Goal: Communication & Community: Participate in discussion

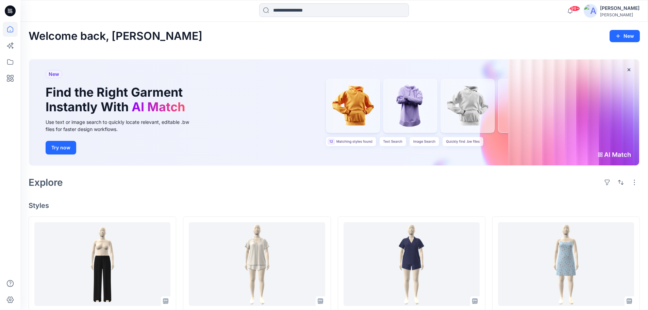
scroll to position [136, 0]
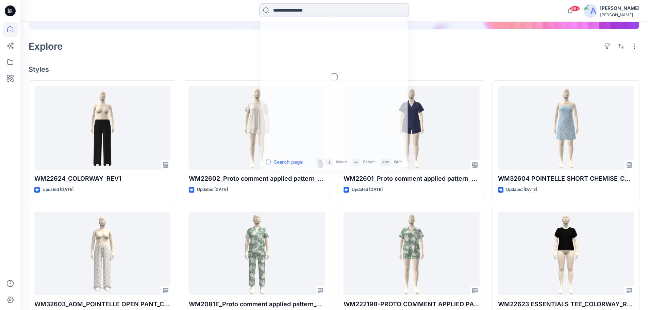
click at [317, 12] on input at bounding box center [334, 10] width 150 height 14
paste input "*********"
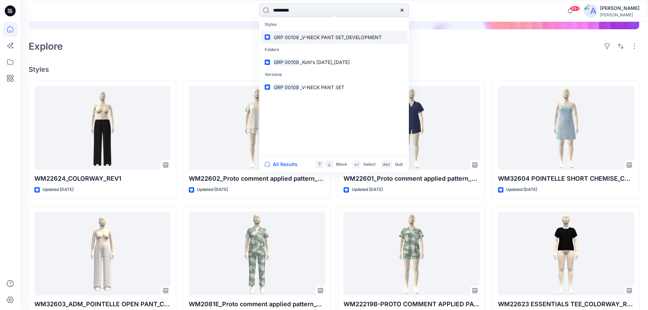
type input "*********"
click at [179, 65] on h4 "Styles" at bounding box center [335, 69] width 612 height 8
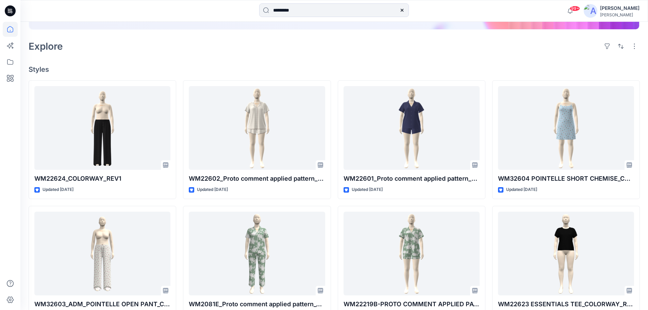
click at [10, 8] on icon at bounding box center [10, 10] width 11 height 11
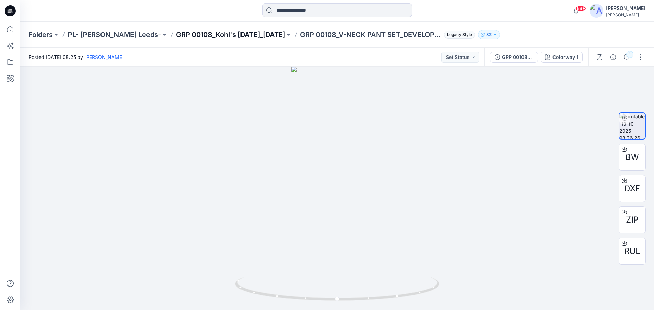
click at [203, 33] on p "GRP 00108_Kohl's [DATE]_[DATE]" at bounding box center [230, 35] width 109 height 10
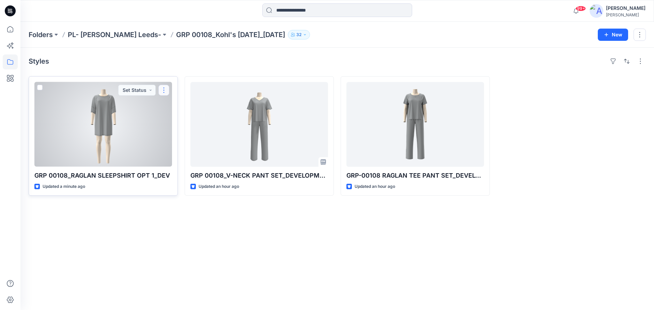
click at [164, 93] on button "button" at bounding box center [163, 90] width 11 height 11
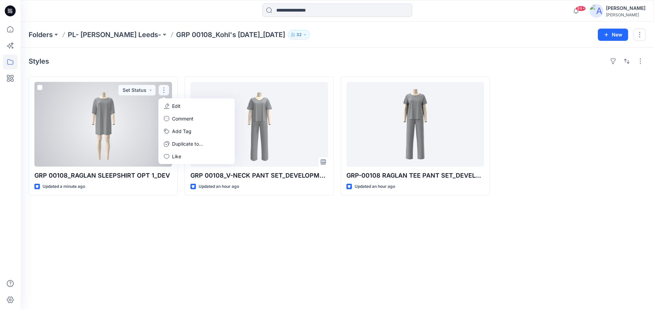
click at [173, 105] on p "Edit" at bounding box center [176, 105] width 9 height 7
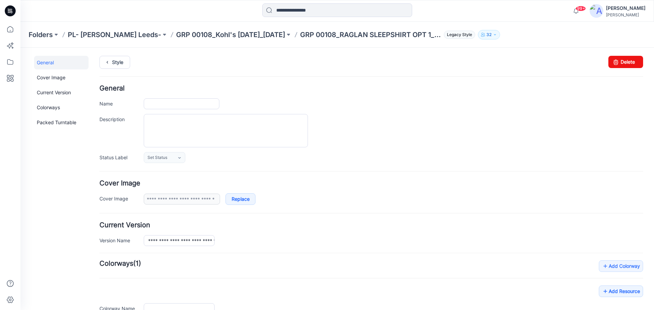
type input "**********"
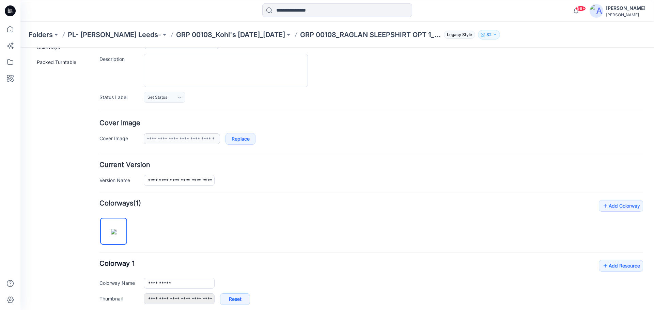
scroll to position [170, 0]
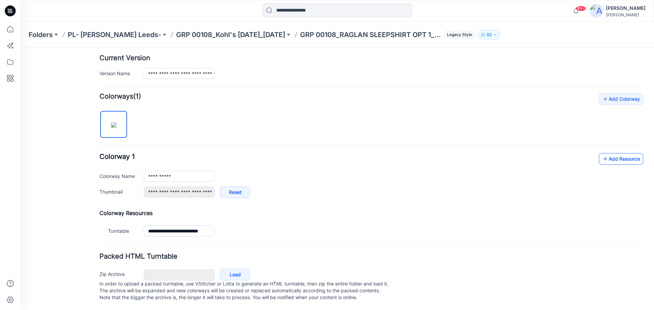
click at [611, 159] on link "Add Resource" at bounding box center [620, 159] width 44 height 12
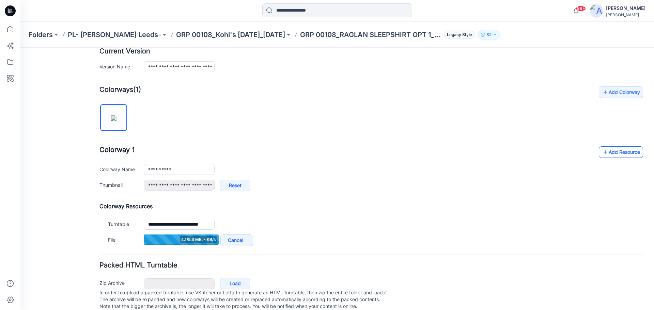
click at [606, 155] on link "Add Resource" at bounding box center [620, 152] width 44 height 12
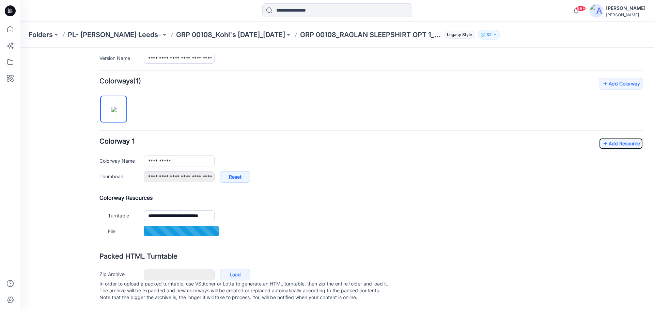
scroll to position [190, 0]
click at [612, 138] on link "Add Resource" at bounding box center [620, 144] width 44 height 12
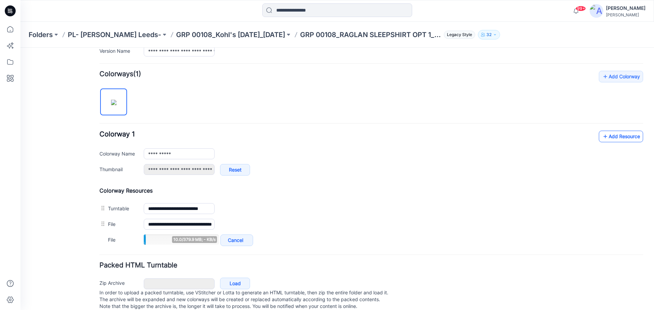
click at [601, 136] on icon at bounding box center [604, 136] width 7 height 11
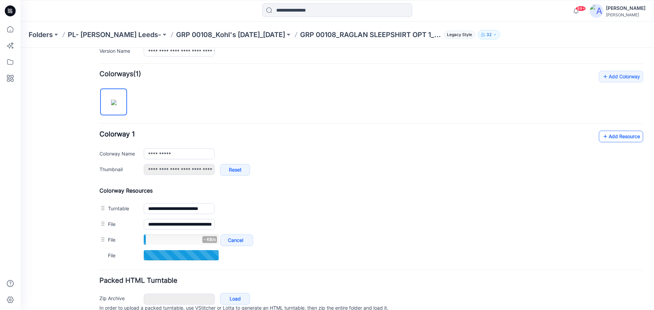
click at [601, 137] on icon at bounding box center [604, 136] width 7 height 11
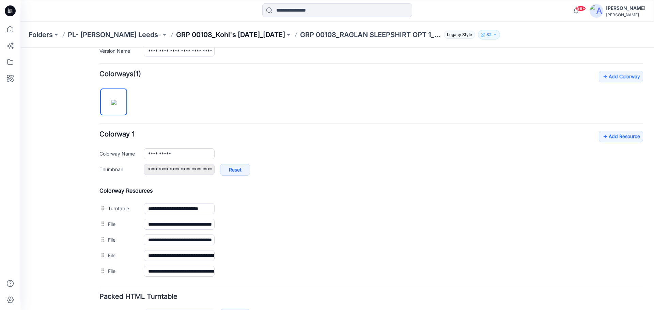
click at [243, 36] on p "GRP 00108_Kohl's [DATE]_[DATE]" at bounding box center [230, 35] width 109 height 10
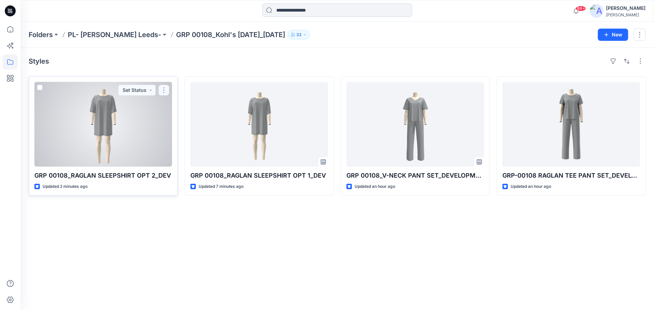
click at [164, 91] on button "button" at bounding box center [163, 90] width 11 height 11
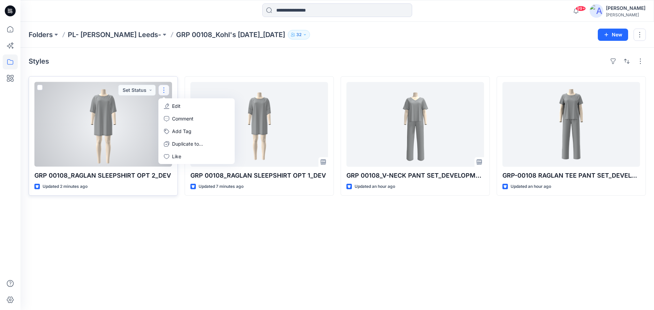
click at [174, 107] on p "Edit" at bounding box center [176, 105] width 9 height 7
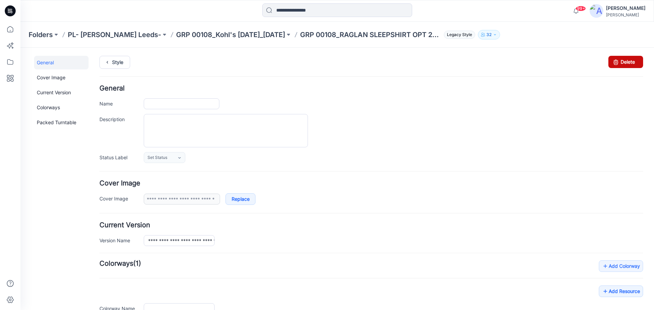
type input "**********"
drag, startPoint x: 621, startPoint y: 62, endPoint x: 379, endPoint y: 80, distance: 243.0
click at [621, 62] on link "Delete" at bounding box center [625, 62] width 35 height 12
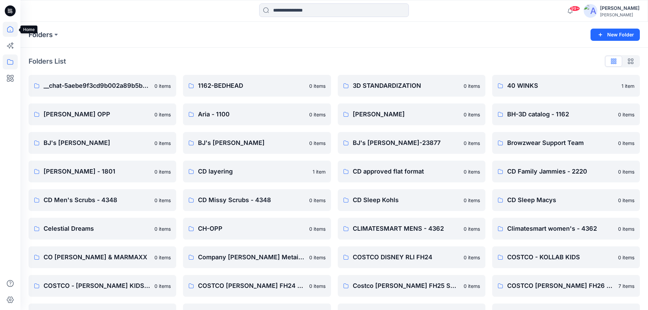
click at [11, 29] on icon at bounding box center [10, 29] width 15 height 15
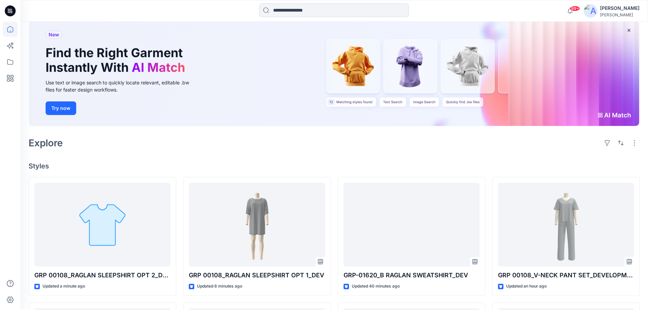
scroll to position [102, 0]
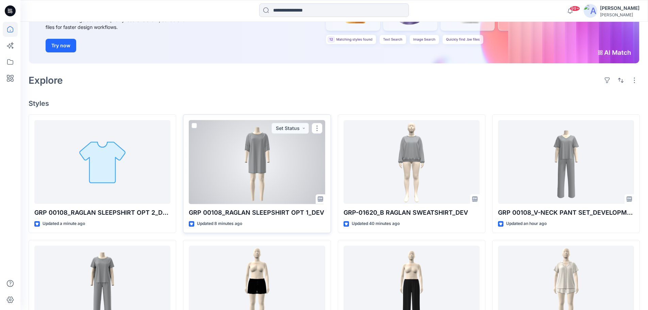
click at [251, 146] on div at bounding box center [257, 162] width 136 height 84
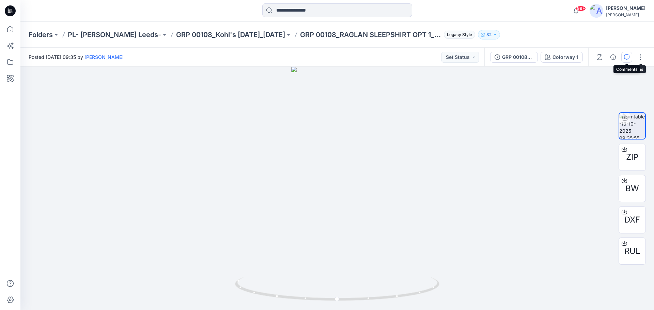
click at [626, 57] on icon "button" at bounding box center [626, 56] width 5 height 5
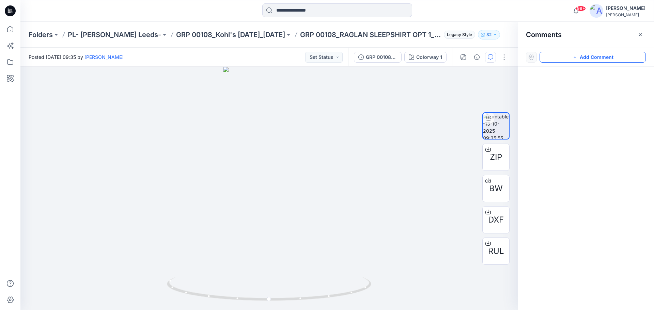
click at [593, 58] on button "Add Comment" at bounding box center [592, 57] width 106 height 11
click at [279, 165] on div "1" at bounding box center [268, 188] width 497 height 243
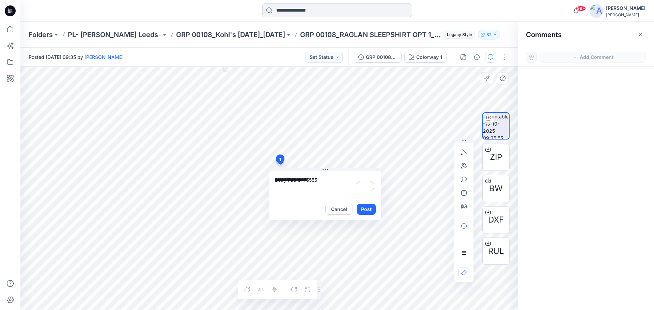
click at [325, 180] on textarea "**********" at bounding box center [325, 184] width 112 height 27
paste textarea "**********"
type textarea "**********"
click at [364, 211] on button "Post" at bounding box center [366, 209] width 19 height 11
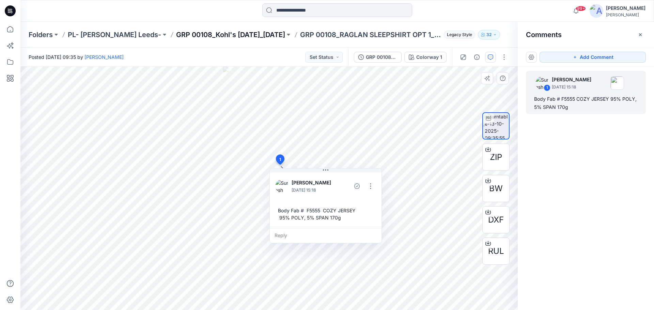
click at [197, 35] on p "GRP 00108_Kohl's [DATE]_[DATE]" at bounding box center [230, 35] width 109 height 10
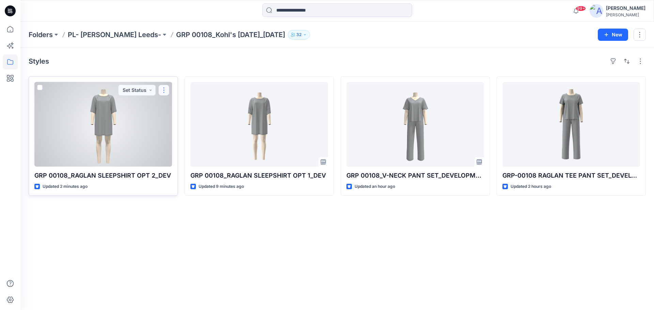
click at [166, 88] on button "button" at bounding box center [163, 90] width 11 height 11
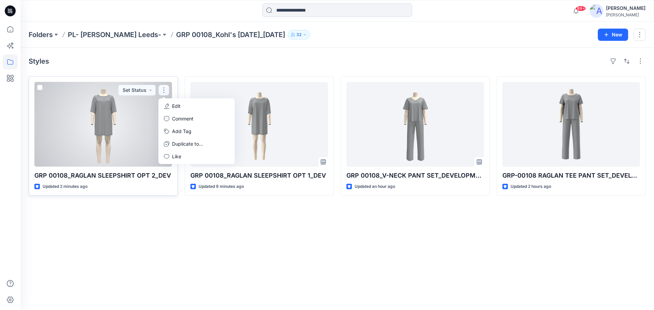
click at [175, 105] on p "Edit" at bounding box center [176, 105] width 9 height 7
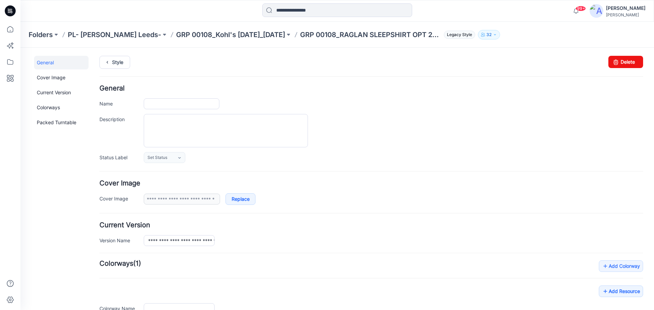
type input "**********"
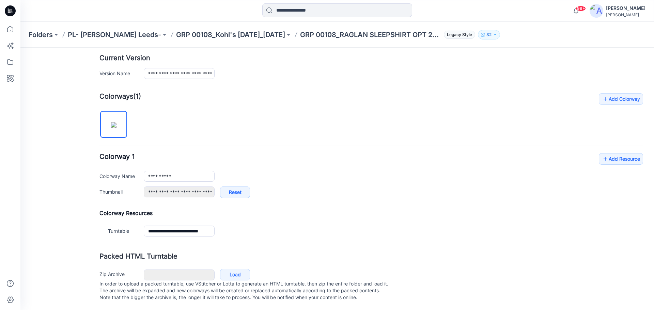
scroll to position [170, 0]
click at [601, 158] on icon at bounding box center [604, 159] width 7 height 11
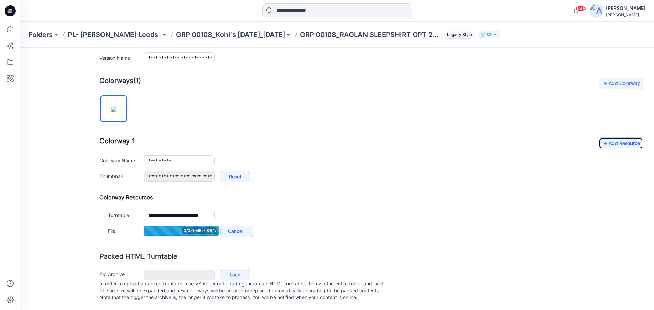
scroll to position [189, 0]
click at [601, 138] on icon at bounding box center [604, 143] width 7 height 11
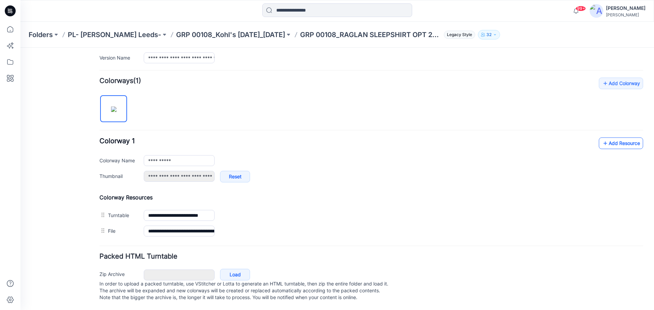
scroll to position [190, 0]
click at [622, 138] on link "Add Resource" at bounding box center [620, 144] width 44 height 12
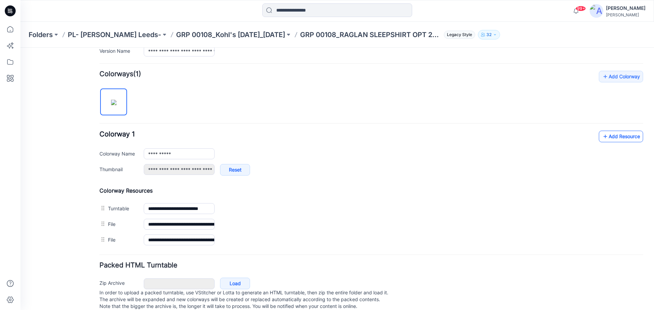
click at [607, 138] on link "Add Resource" at bounding box center [620, 137] width 44 height 12
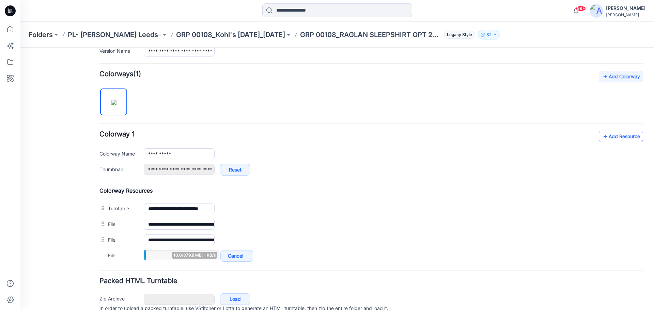
click at [612, 138] on link "Add Resource" at bounding box center [620, 137] width 44 height 12
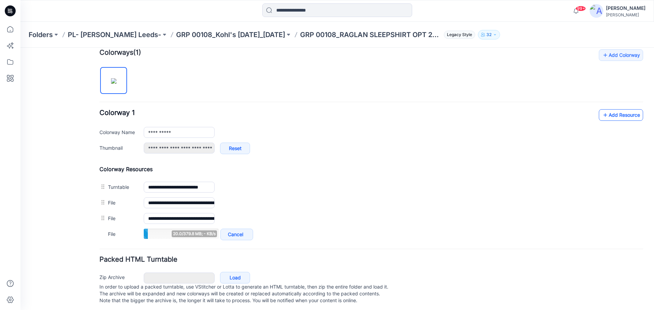
scroll to position [221, 0]
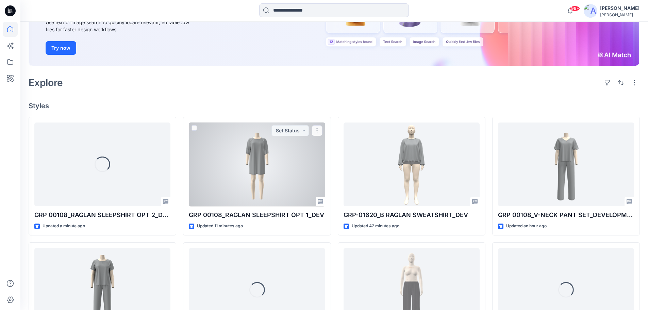
scroll to position [102, 0]
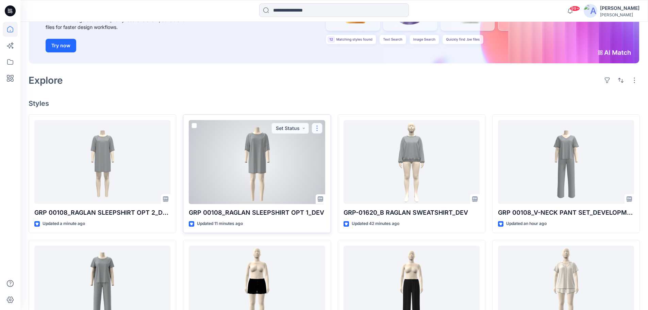
click at [317, 131] on button "button" at bounding box center [317, 128] width 11 height 11
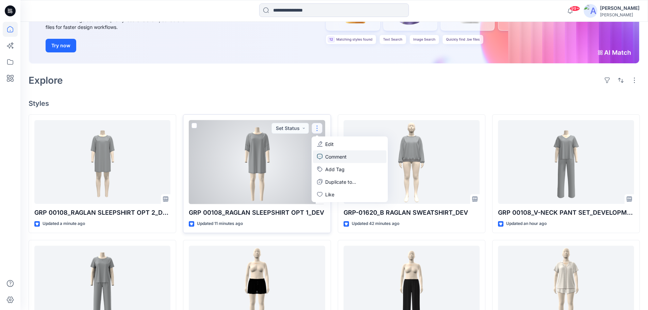
click at [335, 156] on p "Comment" at bounding box center [335, 156] width 21 height 7
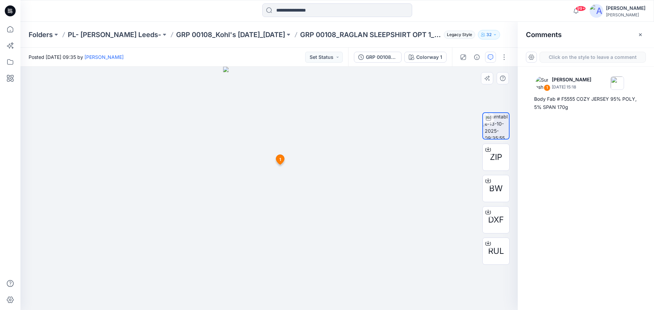
click at [282, 160] on icon at bounding box center [280, 160] width 8 height 10
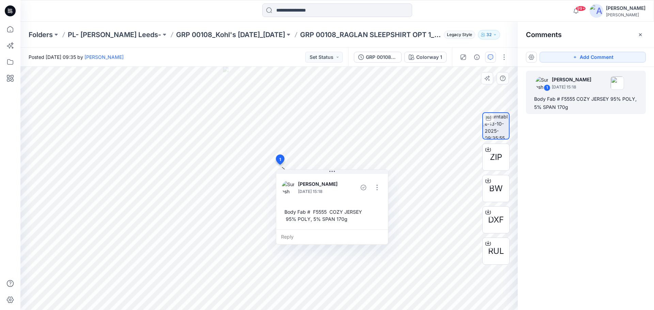
drag, startPoint x: 278, startPoint y: 211, endPoint x: 285, endPoint y: 212, distance: 7.3
click at [285, 212] on div "Body Fab # F5555 COZY JERSEY 95% POLY, 5% SPAN 170g" at bounding box center [331, 216] width 101 height 20
drag, startPoint x: 286, startPoint y: 212, endPoint x: 347, endPoint y: 221, distance: 60.8
click at [347, 221] on div "Body Fab # F5555 COZY JERSEY 95% POLY, 5% SPAN 170g" at bounding box center [332, 216] width 101 height 20
copy div "Body Fab # F5555 COZY JERSEY 95% POLY, 5% SPAN 170g"
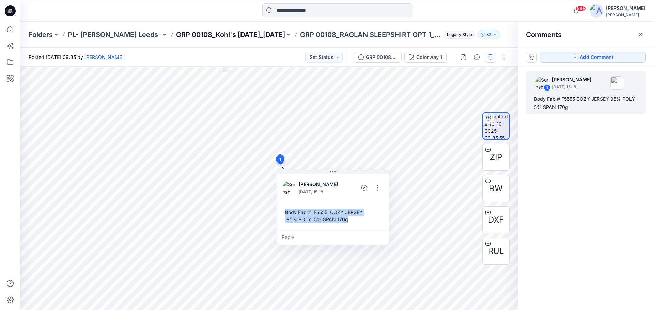
click at [210, 35] on p "GRP 00108_Kohl's [DATE]_[DATE]" at bounding box center [230, 35] width 109 height 10
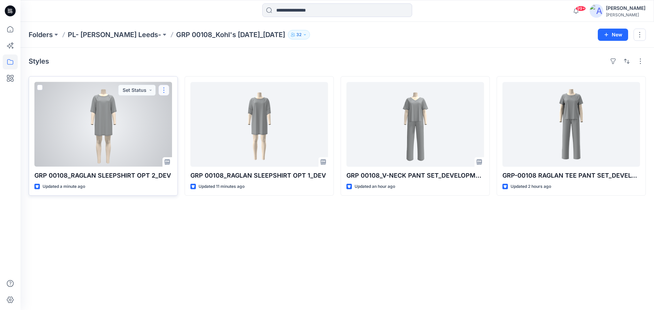
click at [163, 92] on button "button" at bounding box center [163, 90] width 11 height 11
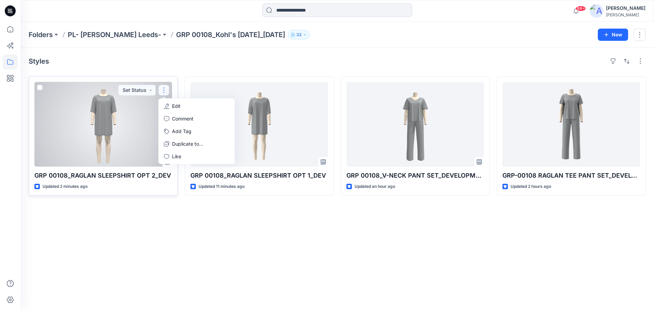
click at [172, 103] on button "Edit" at bounding box center [197, 106] width 74 height 13
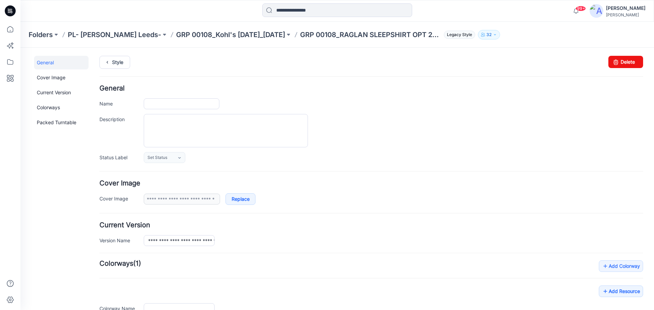
type input "**********"
click at [193, 33] on p "GRP 00108_Kohl's [DATE]_[DATE]" at bounding box center [230, 35] width 109 height 10
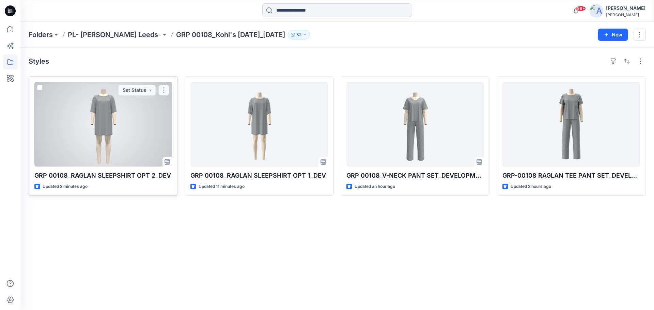
click at [162, 88] on button "button" at bounding box center [163, 90] width 11 height 11
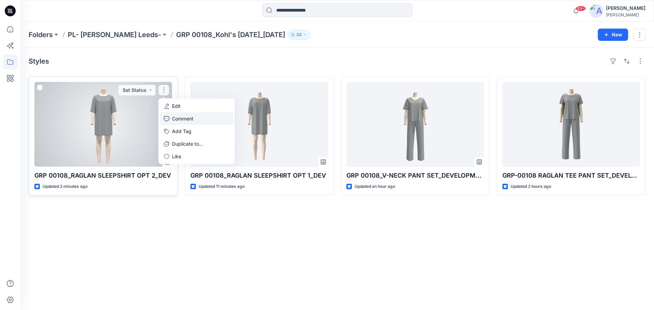
click at [178, 121] on p "Comment" at bounding box center [182, 118] width 21 height 7
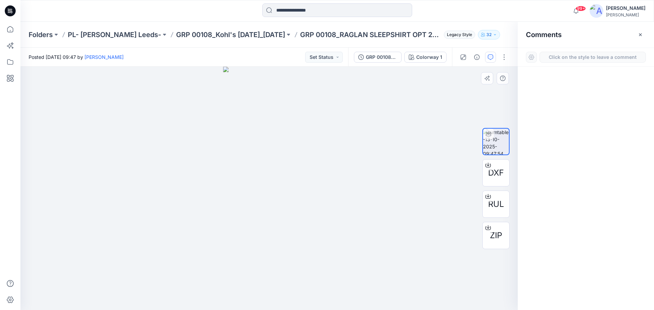
click at [279, 163] on div "1" at bounding box center [268, 188] width 497 height 243
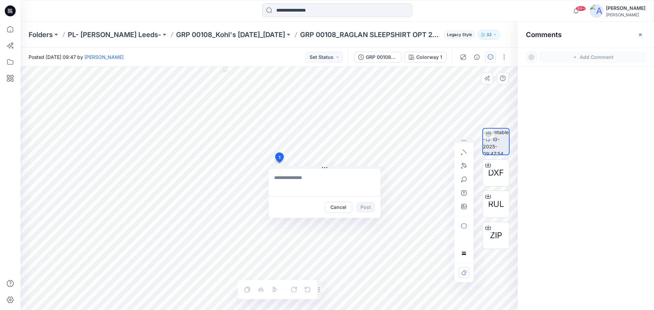
type textarea "**********"
click at [366, 207] on button "Post" at bounding box center [365, 207] width 19 height 11
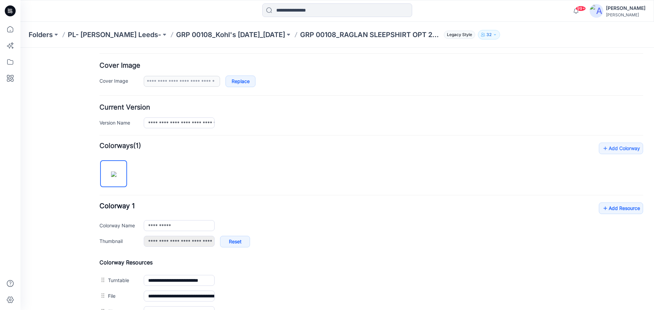
scroll to position [85, 0]
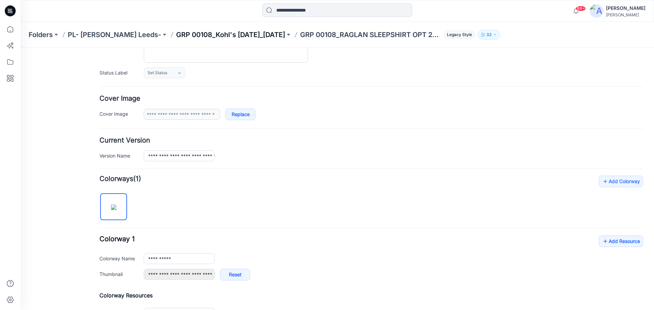
click at [235, 37] on p "GRP 00108_Kohl's [DATE]_[DATE]" at bounding box center [230, 35] width 109 height 10
